Goal: Task Accomplishment & Management: Complete application form

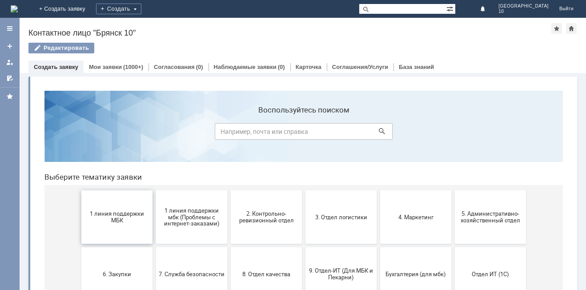
click at [115, 215] on span "1 линия поддержки МБК" at bounding box center [117, 216] width 66 height 13
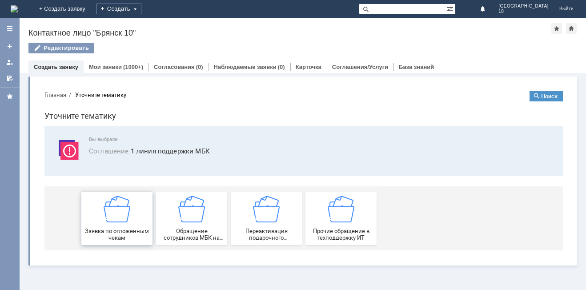
click at [112, 220] on img at bounding box center [117, 209] width 27 height 27
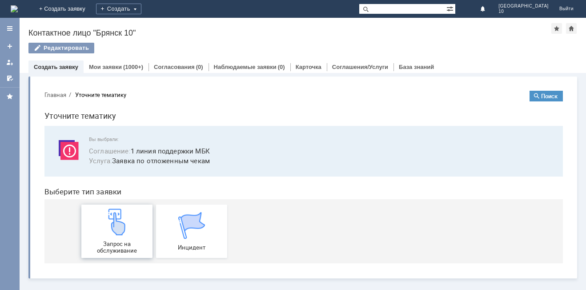
click at [114, 228] on img at bounding box center [117, 222] width 27 height 27
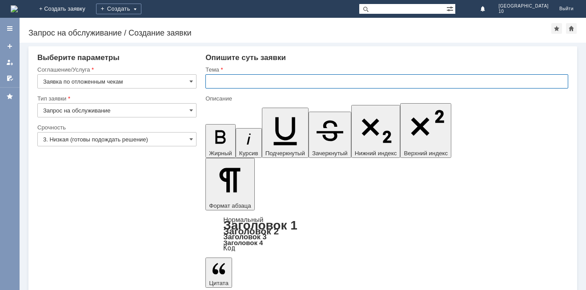
click at [218, 83] on input "text" at bounding box center [387, 81] width 363 height 14
type input "Брянск 10 отложенные чеки"
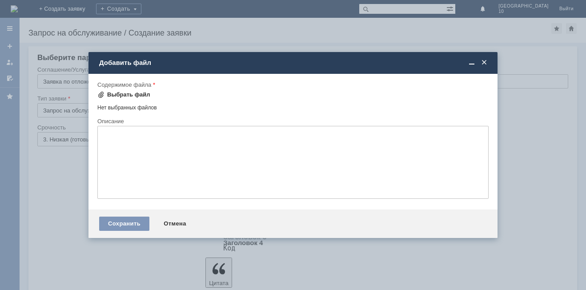
click at [102, 94] on span at bounding box center [100, 94] width 7 height 7
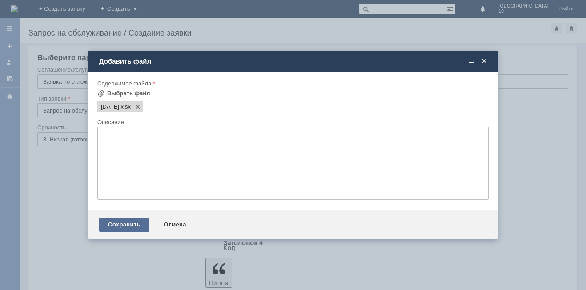
click at [125, 226] on div "Сохранить" at bounding box center [124, 225] width 50 height 14
